Goal: Information Seeking & Learning: Learn about a topic

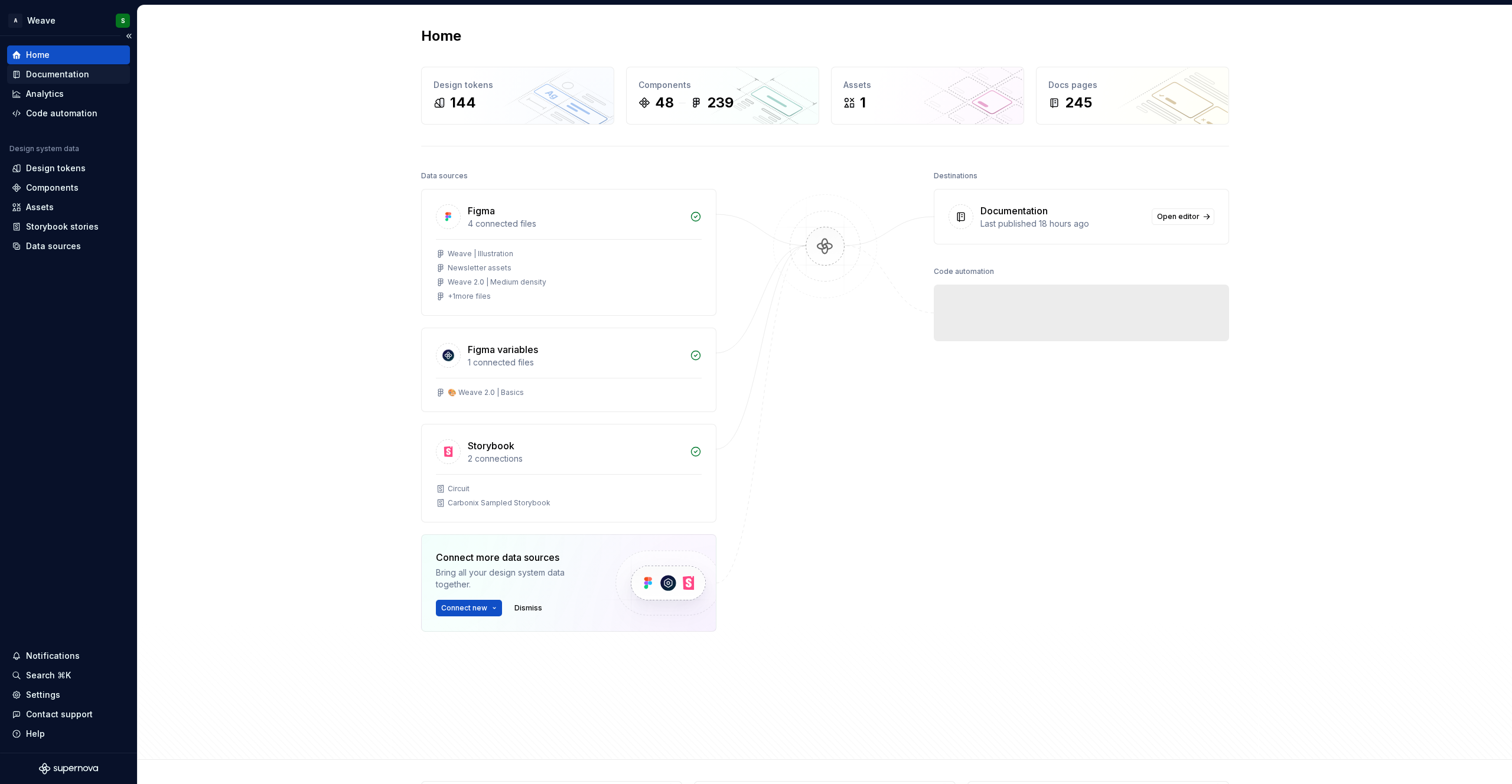
click at [22, 69] on div "Documentation" at bounding box center [68, 75] width 113 height 12
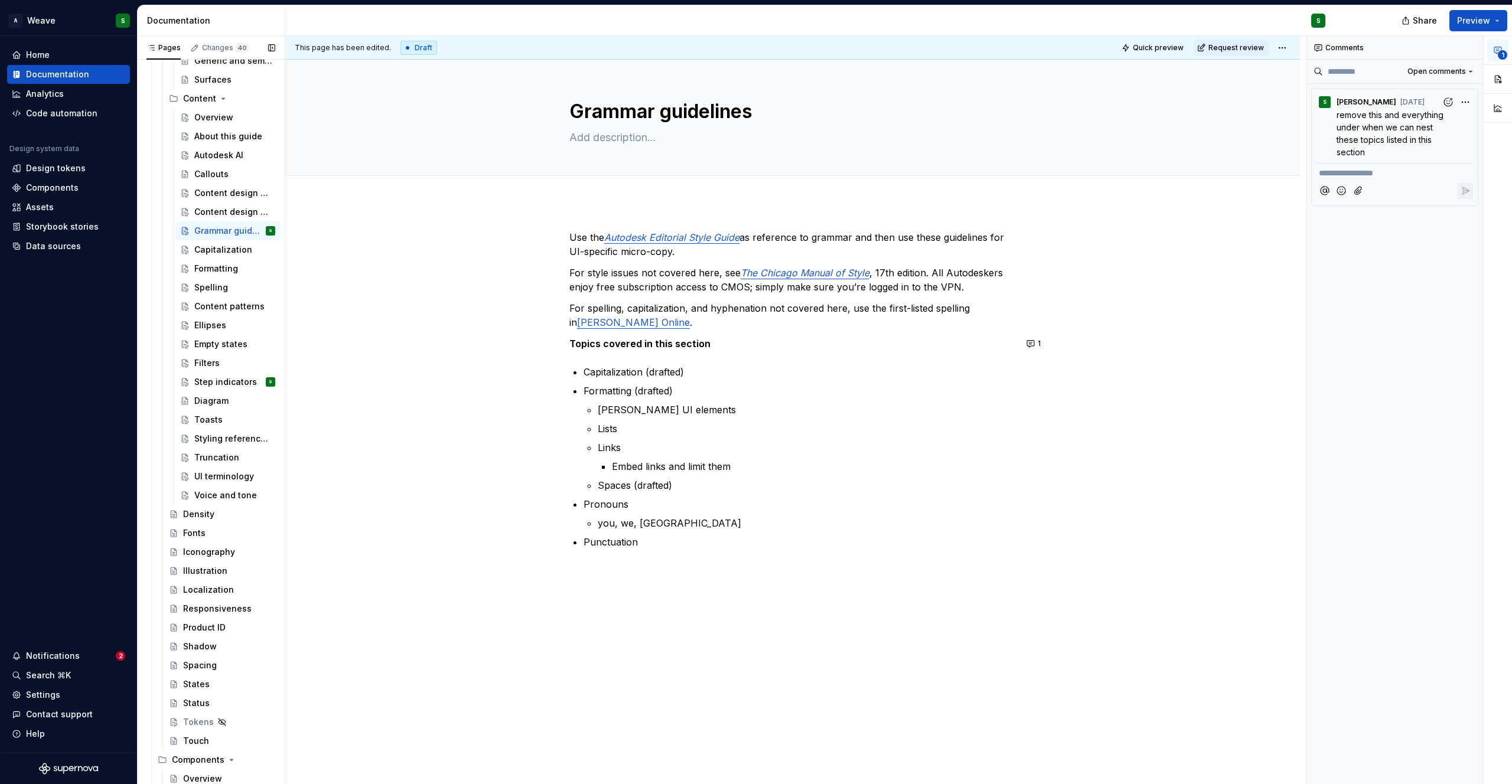
scroll to position [1472, 0]
click at [202, 171] on div "Autodesk AI" at bounding box center [217, 171] width 45 height 12
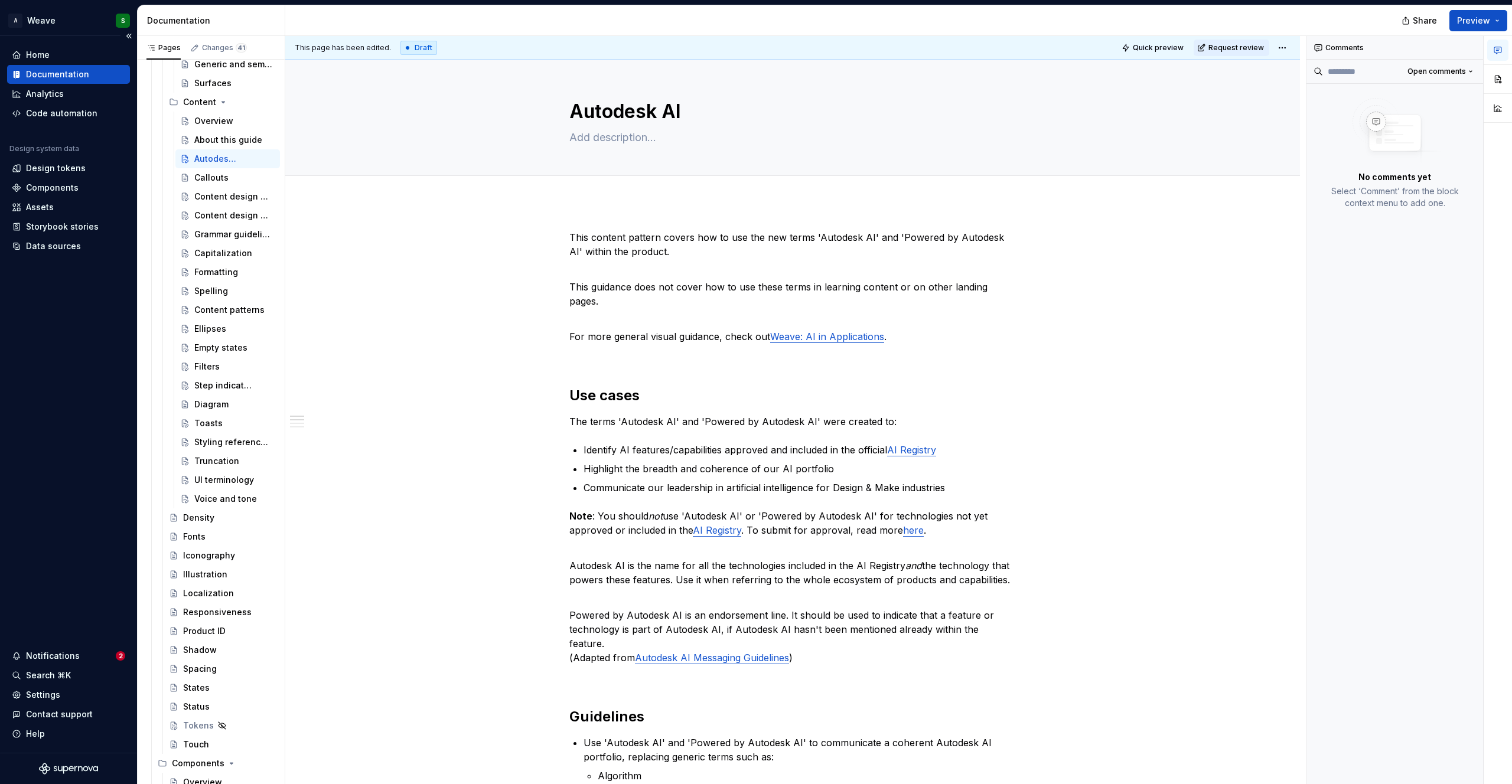
type textarea "*"
